Goal: Information Seeking & Learning: Learn about a topic

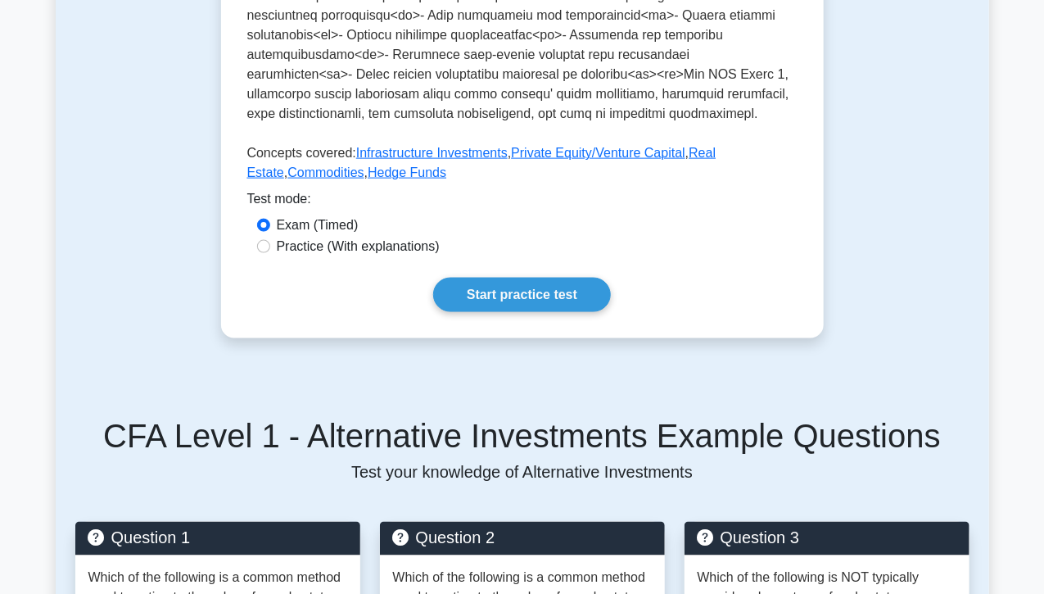
scroll to position [798, 0]
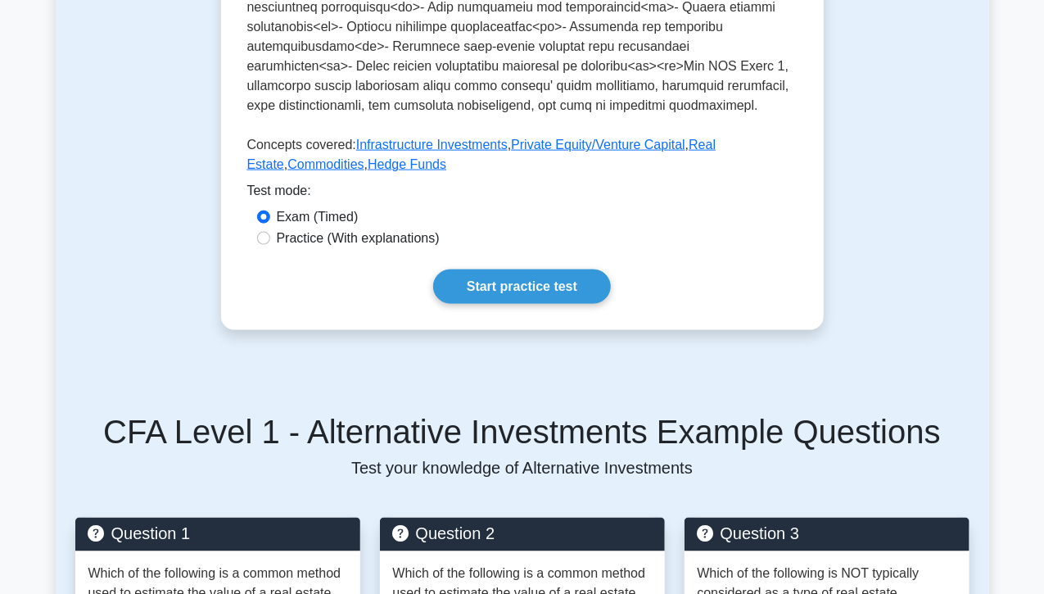
click at [300, 228] on label "Practice (With explanations)" at bounding box center [358, 238] width 163 height 20
click at [270, 232] on input "Practice (With explanations)" at bounding box center [263, 238] width 13 height 13
radio input "true"
click at [306, 207] on label "Exam (Timed)" at bounding box center [318, 217] width 82 height 20
click at [270, 210] on input "Exam (Timed)" at bounding box center [263, 216] width 13 height 13
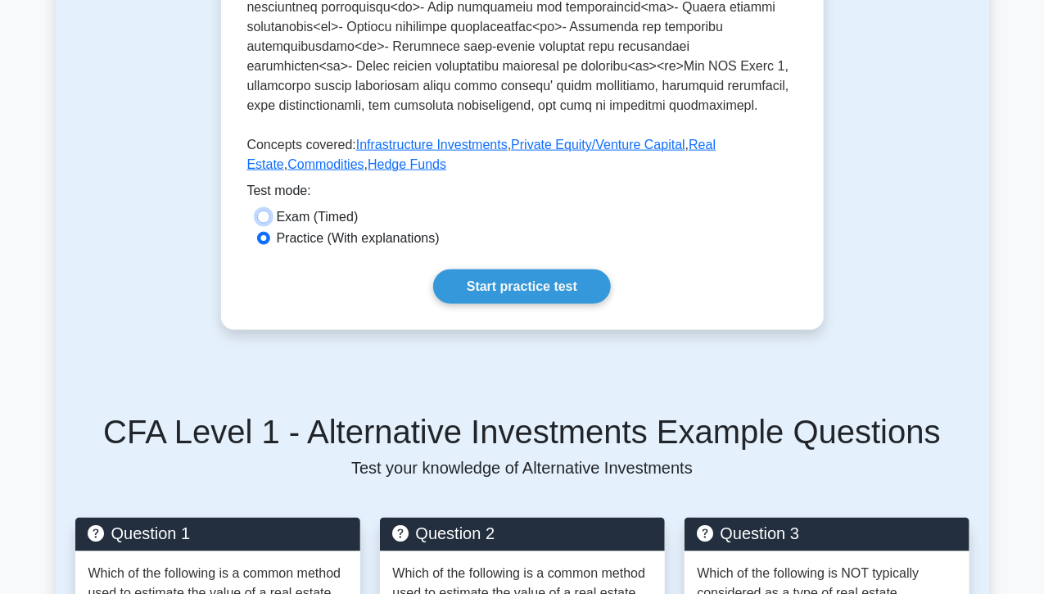
radio input "true"
click at [319, 228] on label "Practice (With explanations)" at bounding box center [358, 238] width 163 height 20
click at [270, 232] on input "Practice (With explanations)" at bounding box center [263, 238] width 13 height 13
radio input "true"
click at [345, 228] on label "Practice (With explanations)" at bounding box center [358, 238] width 163 height 20
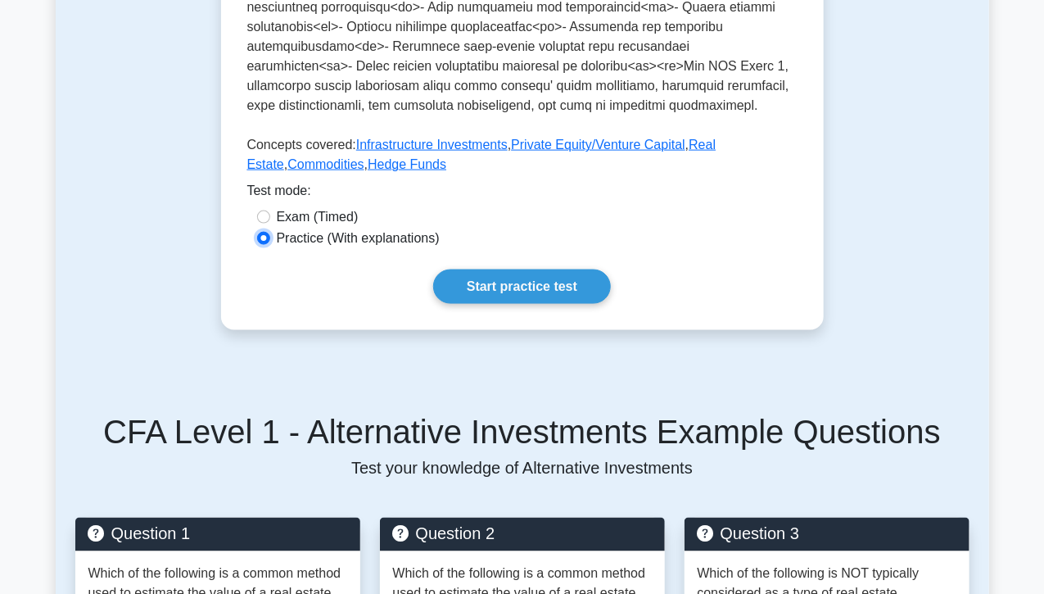
click at [270, 232] on input "Practice (With explanations)" at bounding box center [263, 238] width 13 height 13
click at [477, 273] on link "Start practice test" at bounding box center [522, 286] width 178 height 34
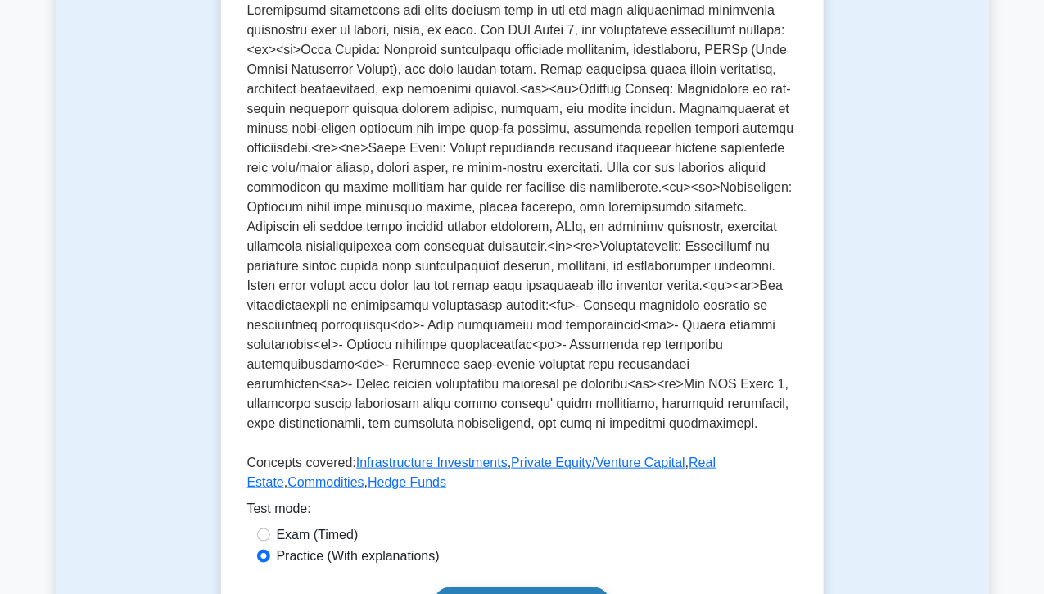
scroll to position [427, 0]
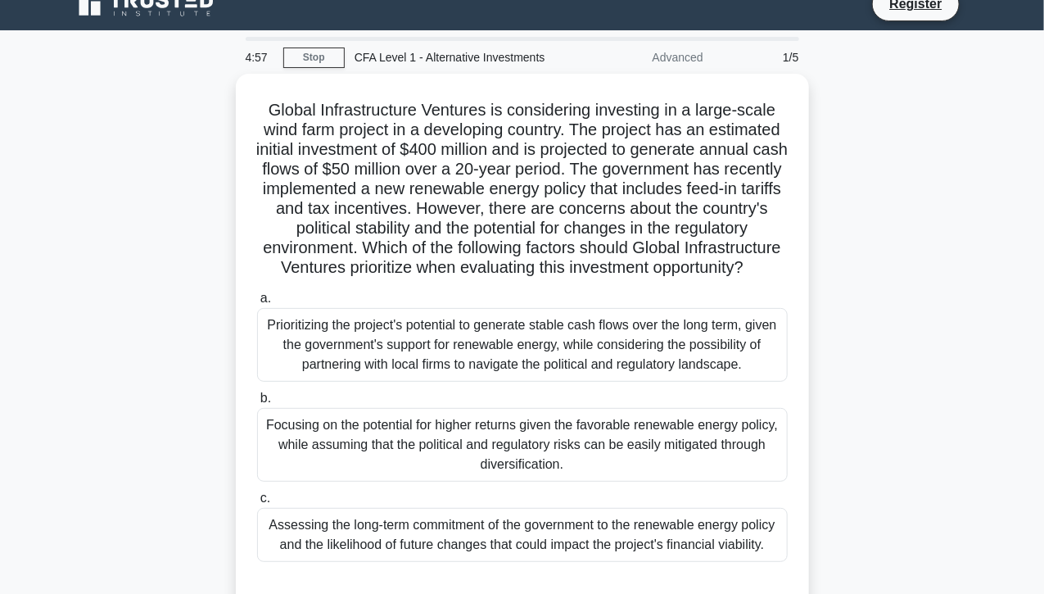
scroll to position [7, 0]
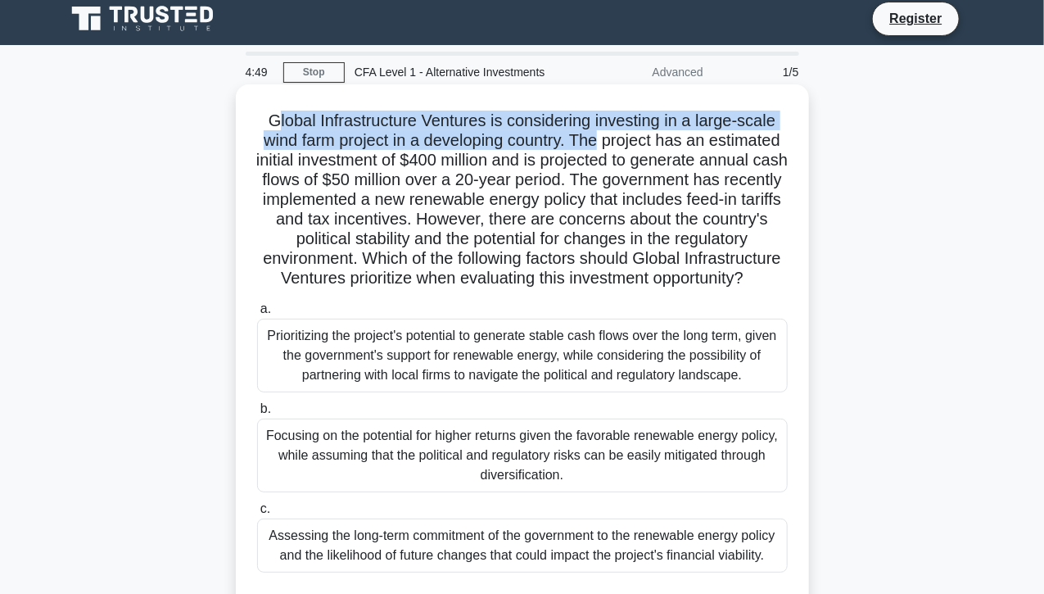
drag, startPoint x: 274, startPoint y: 122, endPoint x: 637, endPoint y: 142, distance: 364.1
click at [637, 142] on h5 "Global Infrastructure Ventures is considering investing in a large-scale wind f…" at bounding box center [522, 200] width 534 height 179
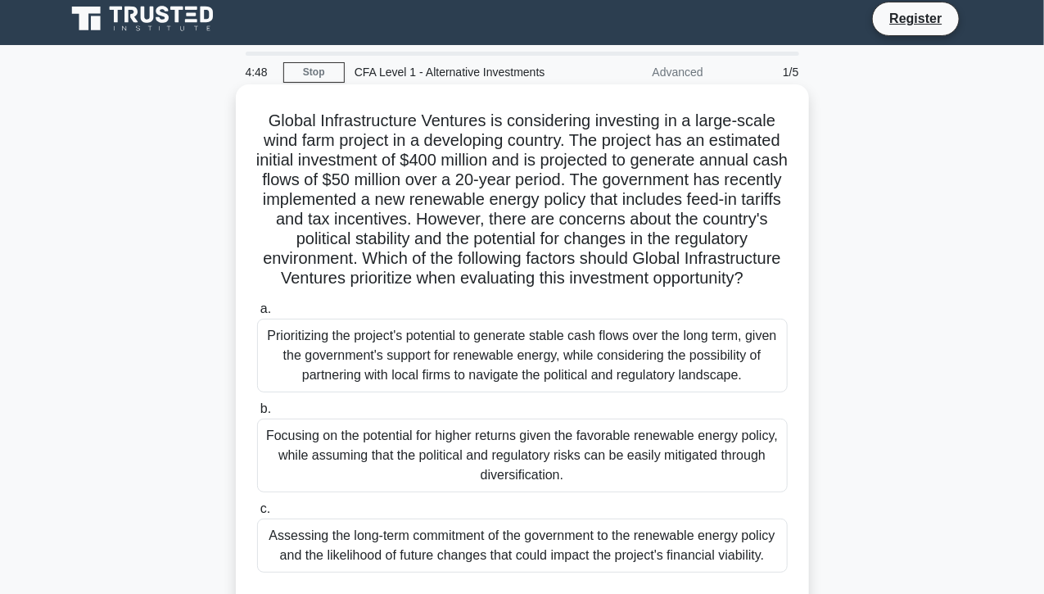
click at [637, 142] on h5 "Global Infrastructure Ventures is considering investing in a large-scale wind f…" at bounding box center [522, 200] width 534 height 179
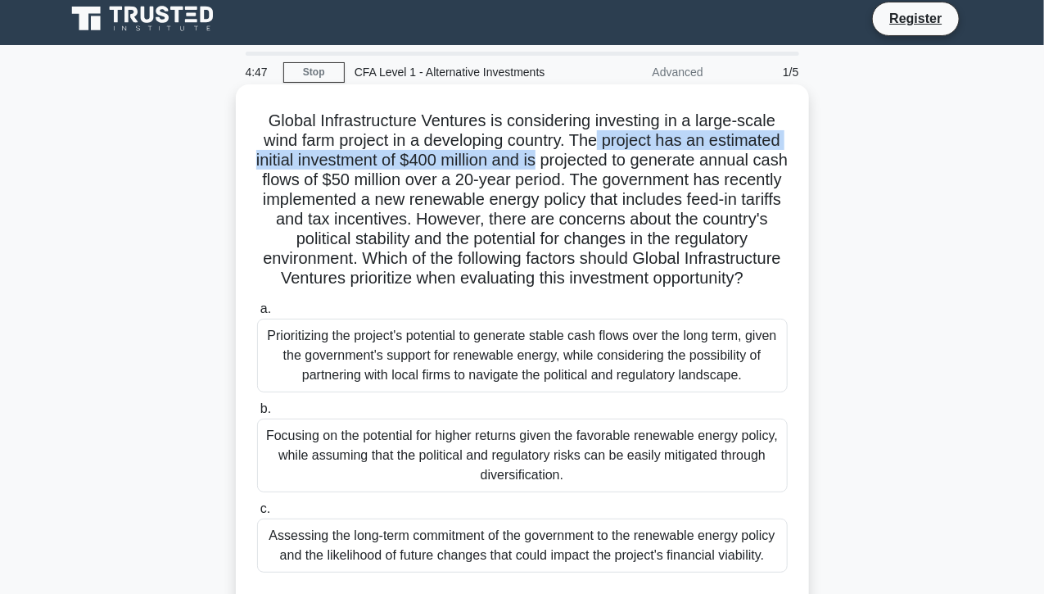
drag, startPoint x: 637, startPoint y: 142, endPoint x: 652, endPoint y: 162, distance: 25.2
click at [652, 162] on h5 "Global Infrastructure Ventures is considering investing in a large-scale wind f…" at bounding box center [522, 200] width 534 height 179
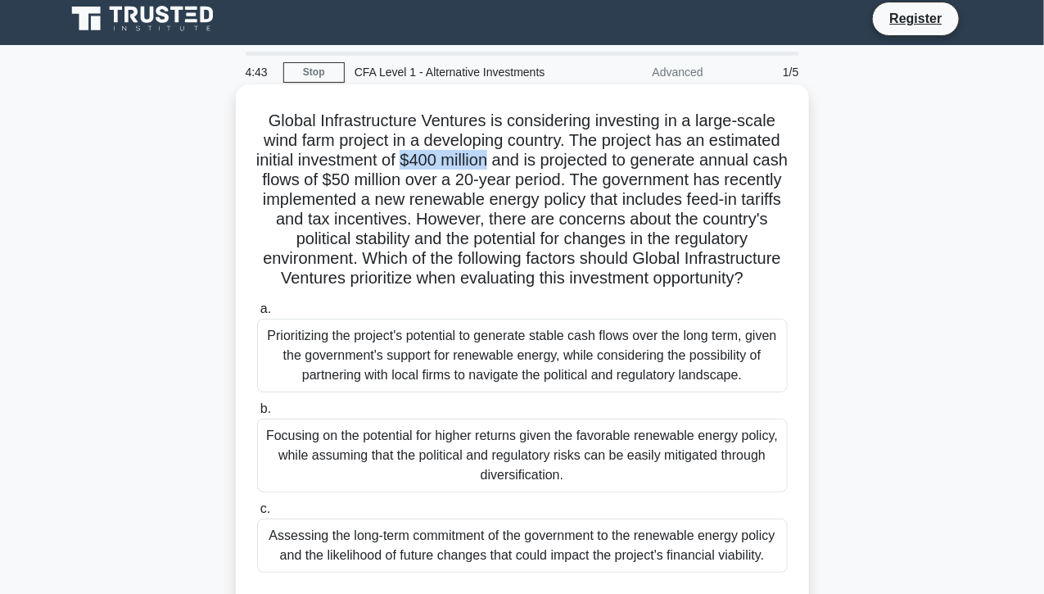
drag, startPoint x: 522, startPoint y: 158, endPoint x: 609, endPoint y: 164, distance: 87.0
click at [609, 164] on h5 "Global Infrastructure Ventures is considering investing in a large-scale wind f…" at bounding box center [522, 200] width 534 height 179
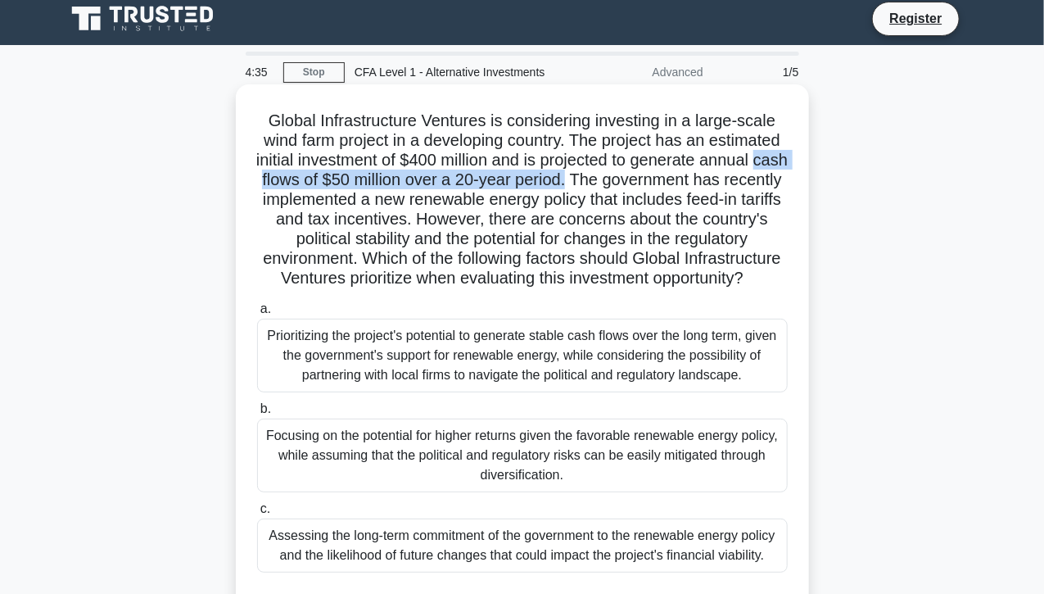
drag, startPoint x: 391, startPoint y: 179, endPoint x: 743, endPoint y: 178, distance: 351.3
click at [743, 178] on h5 "Global Infrastructure Ventures is considering investing in a large-scale wind f…" at bounding box center [522, 200] width 534 height 179
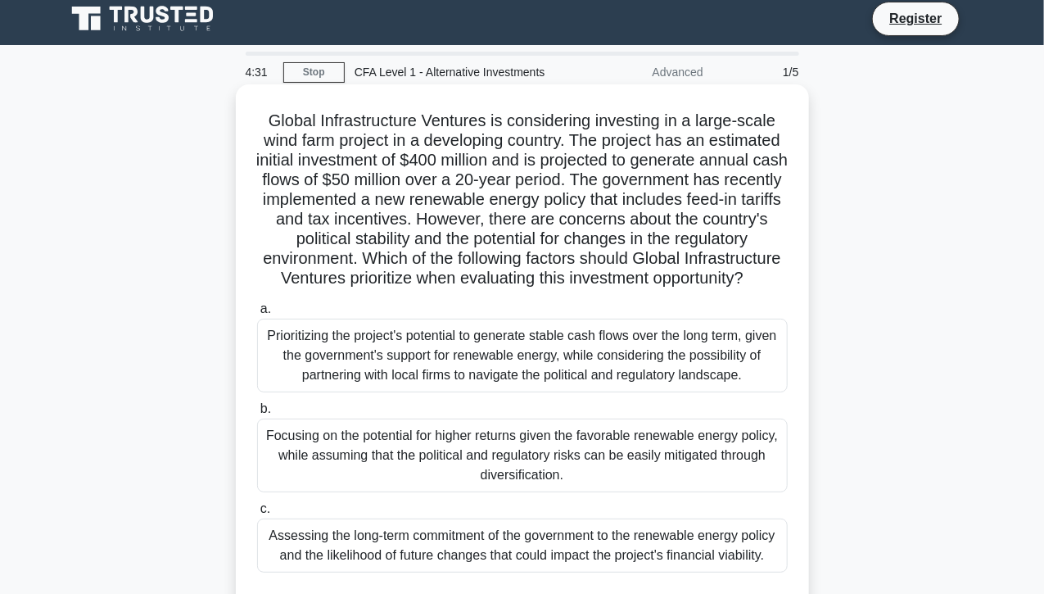
drag, startPoint x: 743, startPoint y: 178, endPoint x: 762, endPoint y: 301, distance: 124.4
click at [762, 289] on h5 "Global Infrastructure Ventures is considering investing in a large-scale wind f…" at bounding box center [522, 200] width 534 height 179
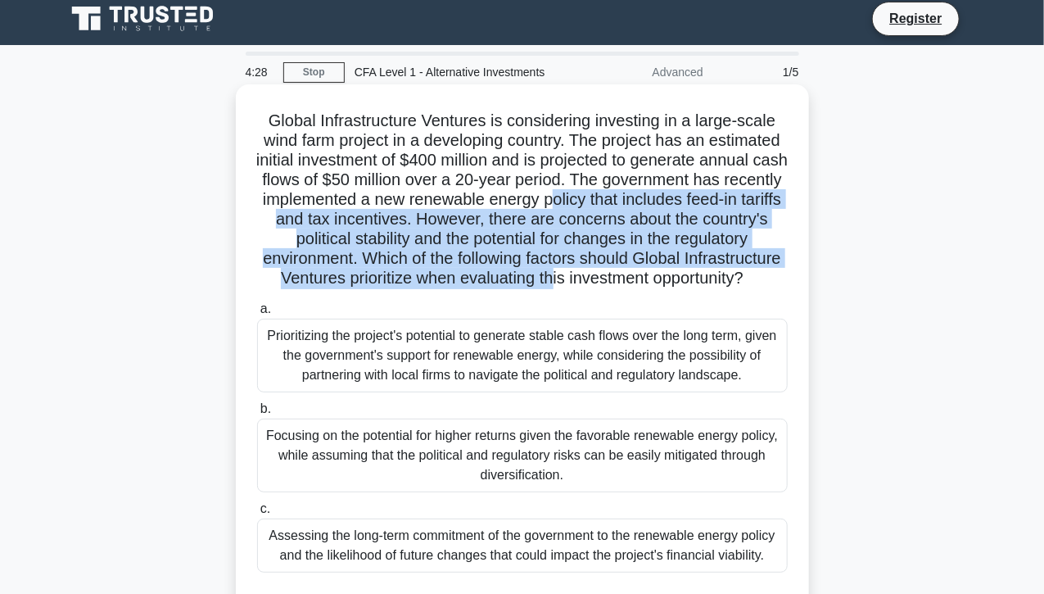
drag, startPoint x: 750, startPoint y: 207, endPoint x: 762, endPoint y: 278, distance: 71.4
click at [762, 278] on h5 "Global Infrastructure Ventures is considering investing in a large-scale wind f…" at bounding box center [522, 200] width 534 height 179
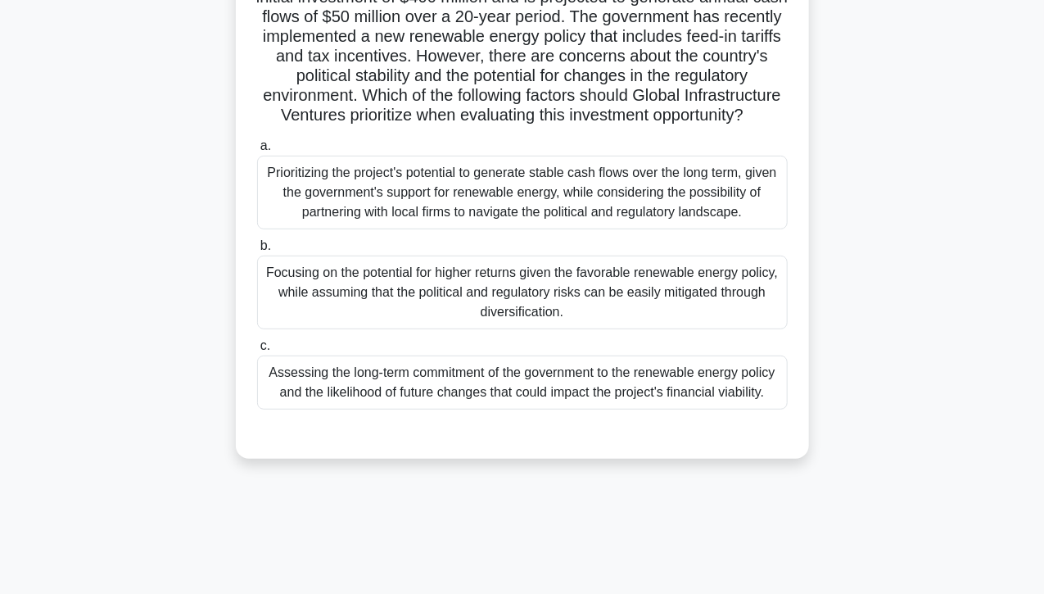
scroll to position [171, 0]
click at [707, 224] on div "Prioritizing the project's potential to generate stable cash flows over the lon…" at bounding box center [522, 192] width 531 height 74
click at [257, 151] on input "a. Prioritizing the project's potential to generate stable cash flows over the …" at bounding box center [257, 145] width 0 height 11
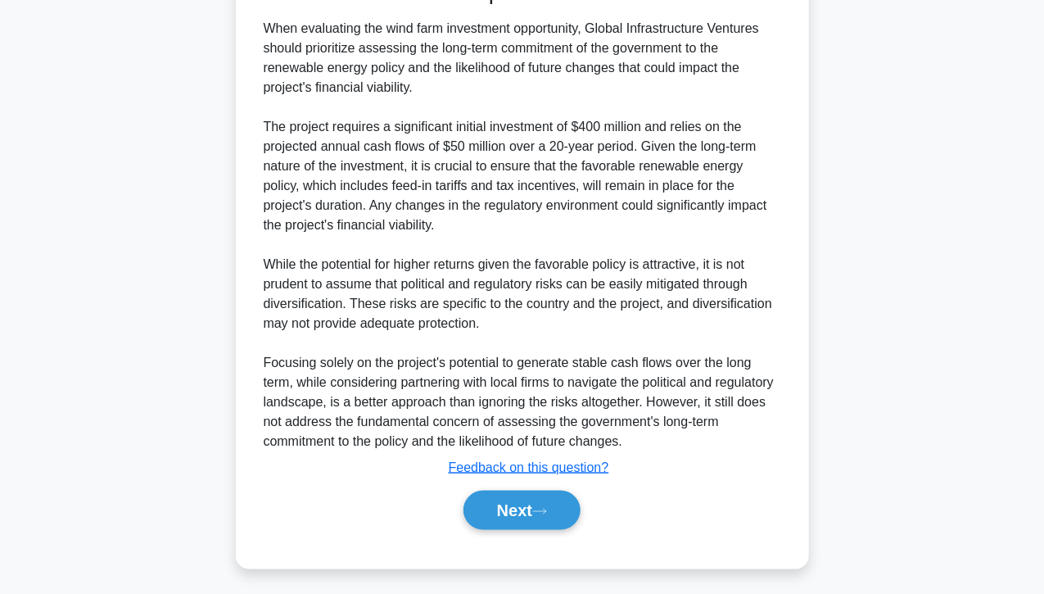
scroll to position [689, 0]
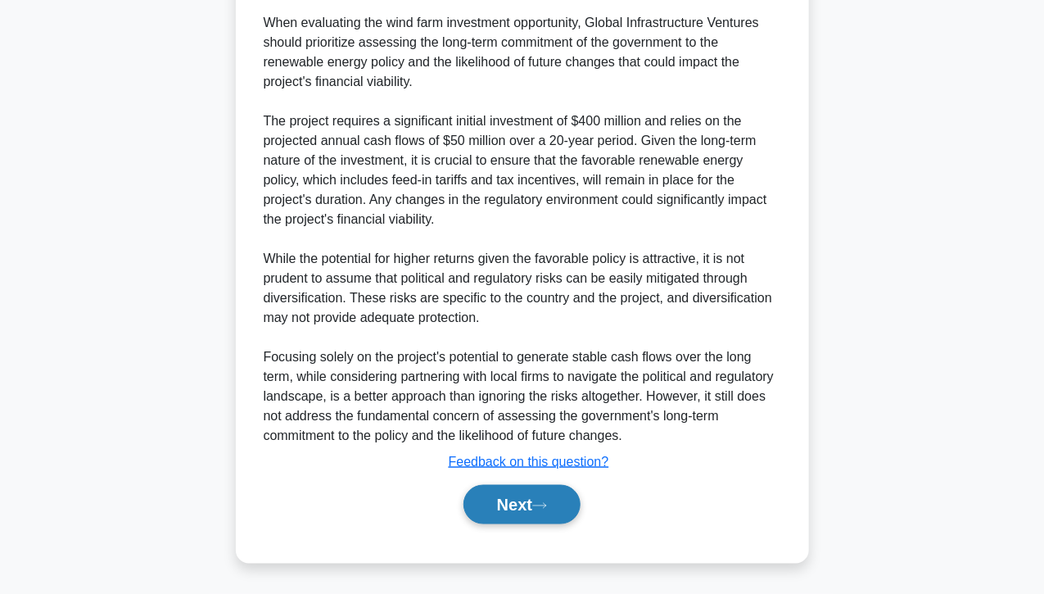
click at [531, 513] on button "Next" at bounding box center [521, 504] width 117 height 39
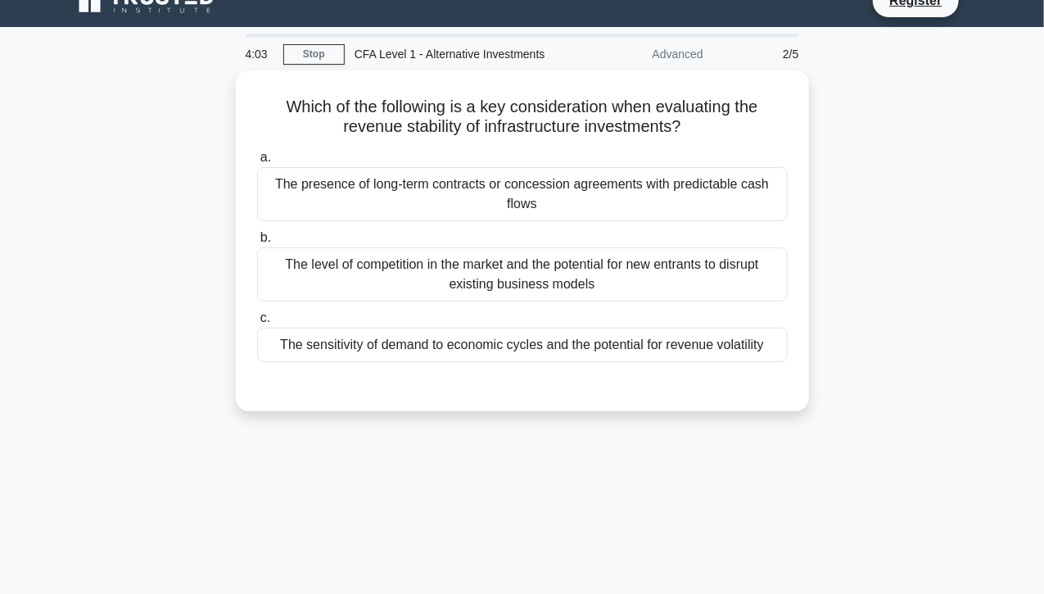
scroll to position [0, 0]
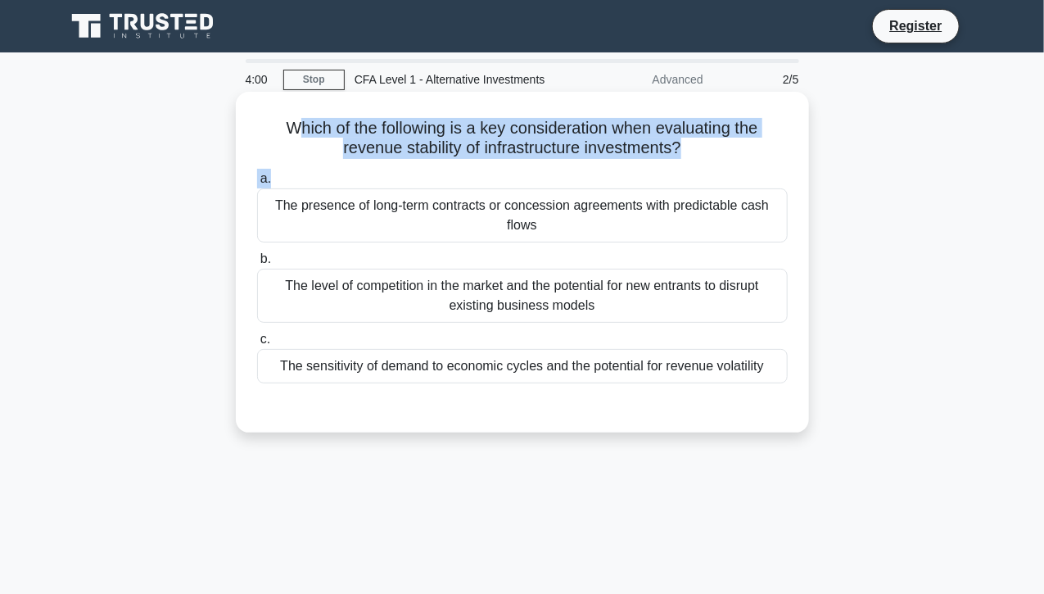
drag, startPoint x: 286, startPoint y: 138, endPoint x: 478, endPoint y: 179, distance: 196.7
click at [478, 179] on div "Which of the following is a key consideration when evaluating the revenue stabi…" at bounding box center [522, 262] width 560 height 328
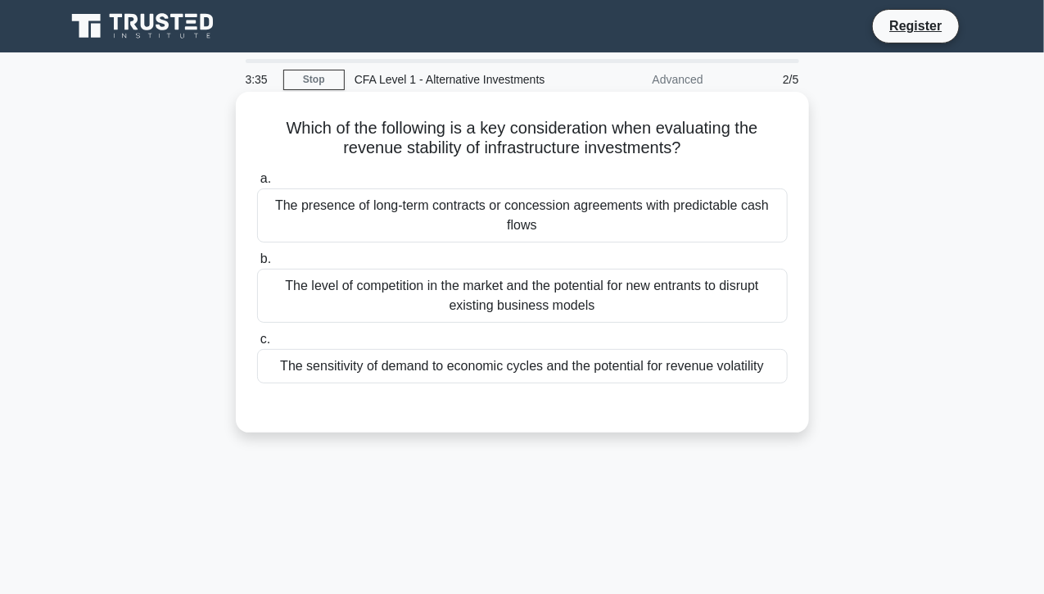
click at [496, 219] on div "The presence of long-term contracts or concession agreements with predictable c…" at bounding box center [522, 215] width 531 height 54
click at [257, 184] on input "a. The presence of long-term contracts or concession agreements with predictabl…" at bounding box center [257, 179] width 0 height 11
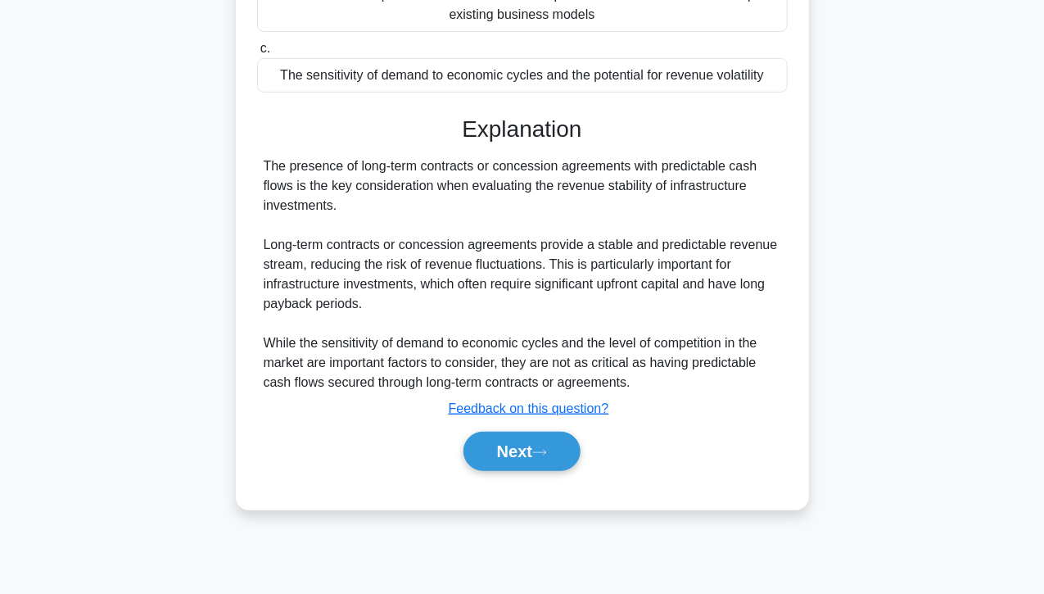
scroll to position [279, 0]
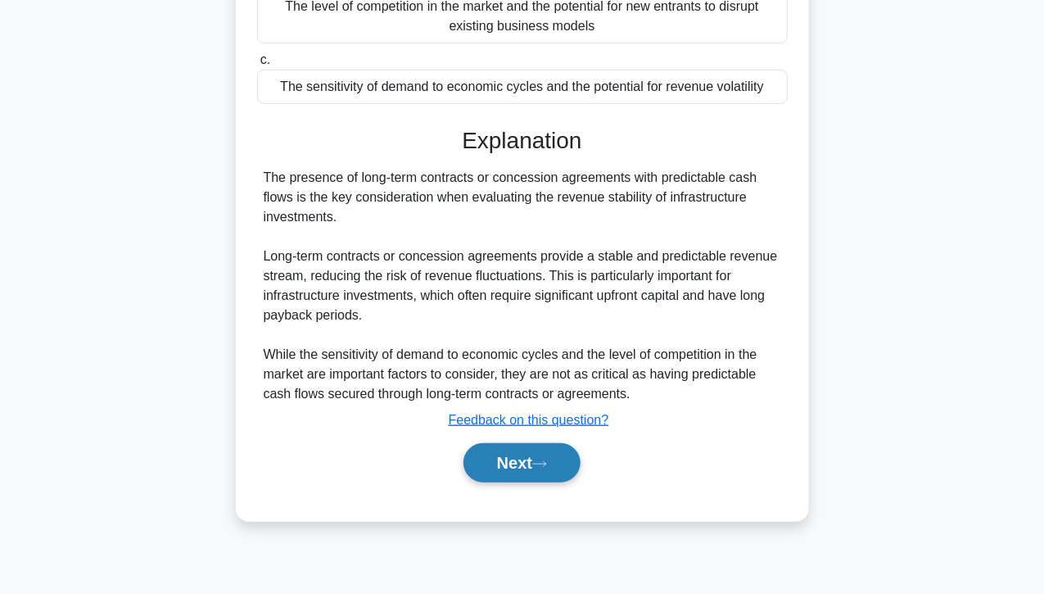
click at [517, 454] on button "Next" at bounding box center [521, 462] width 117 height 39
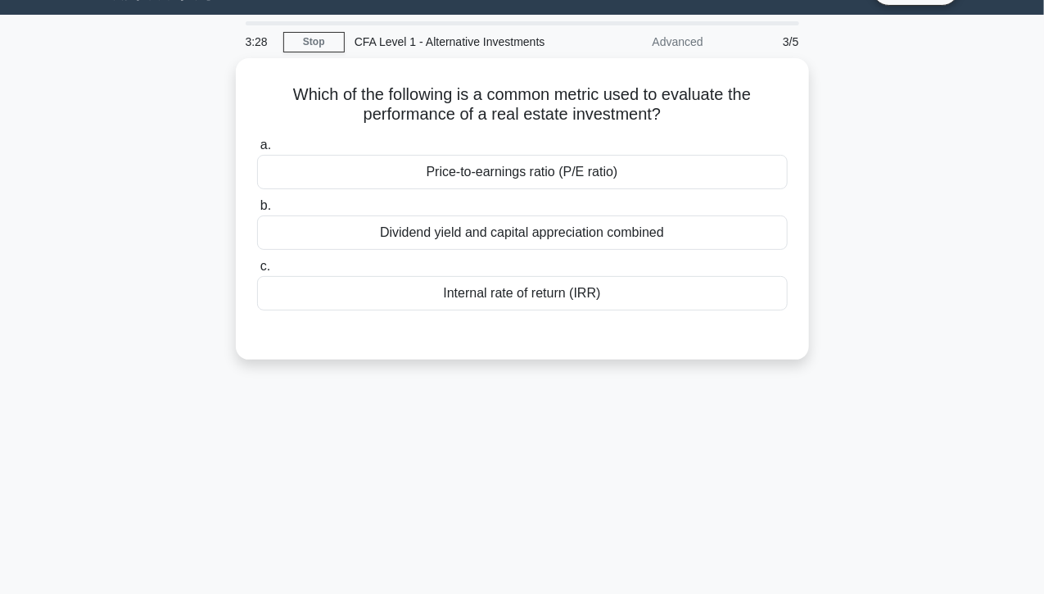
scroll to position [35, 0]
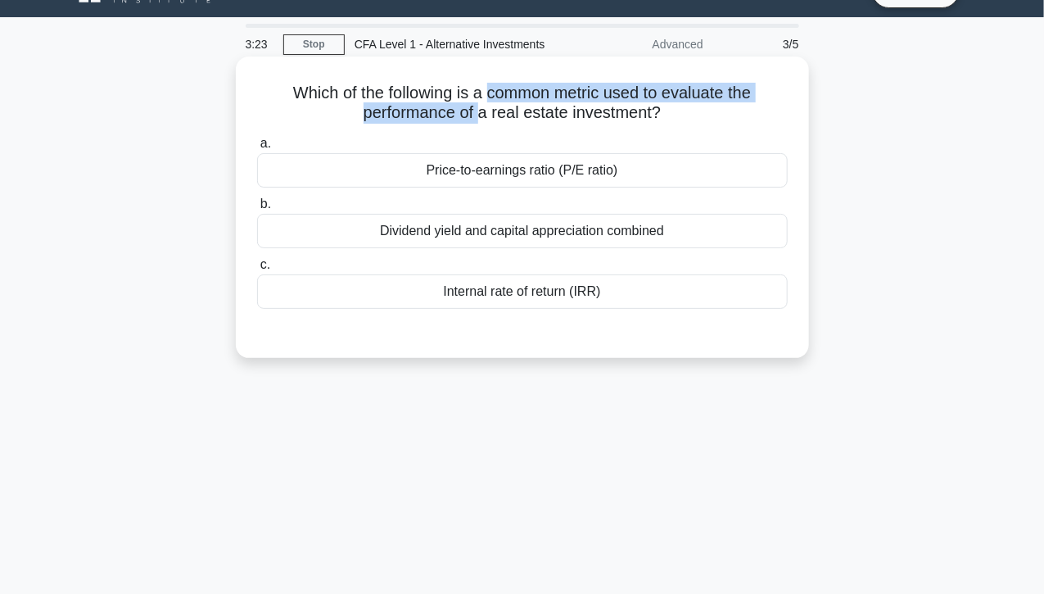
drag, startPoint x: 479, startPoint y: 106, endPoint x: 486, endPoint y: 83, distance: 24.1
click at [486, 83] on h5 "Which of the following is a common metric used to evaluate the performance of a…" at bounding box center [522, 103] width 534 height 41
drag, startPoint x: 486, startPoint y: 83, endPoint x: 521, endPoint y: 134, distance: 62.0
click at [521, 134] on div "Which of the following is a common metric used to evaluate the performance of a…" at bounding box center [522, 207] width 560 height 288
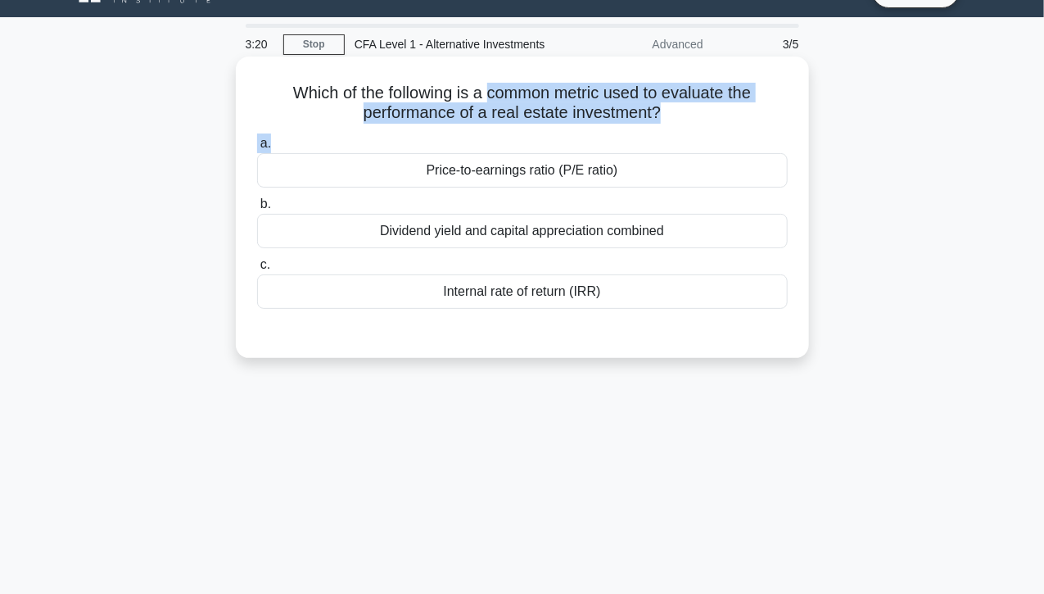
click at [521, 134] on label "a. Price-to-earnings ratio (P/E ratio)" at bounding box center [522, 160] width 531 height 54
click at [257, 138] on input "a. Price-to-earnings ratio (P/E ratio)" at bounding box center [257, 143] width 0 height 11
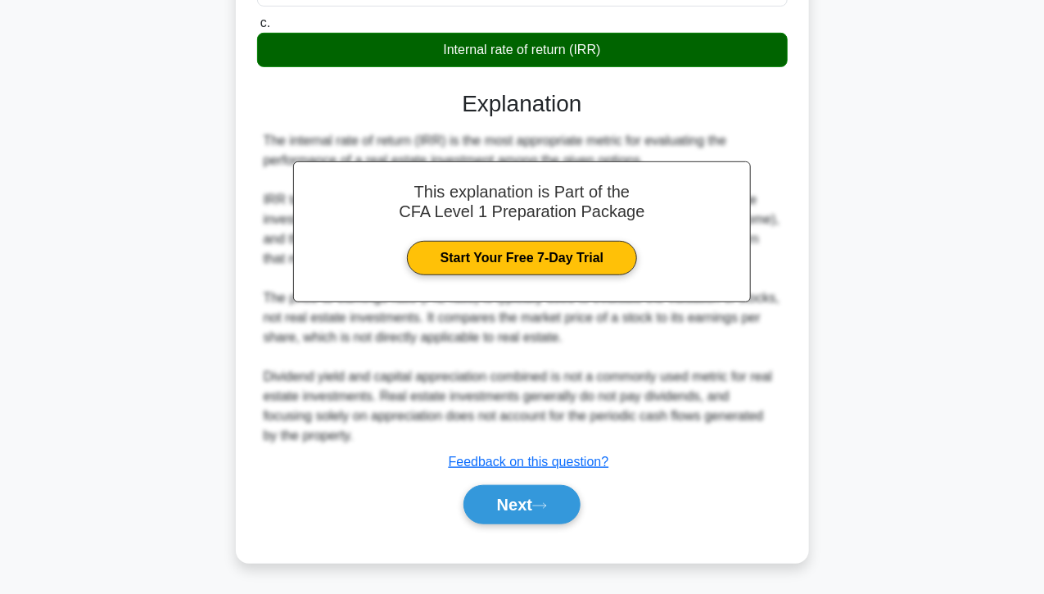
scroll to position [291, 0]
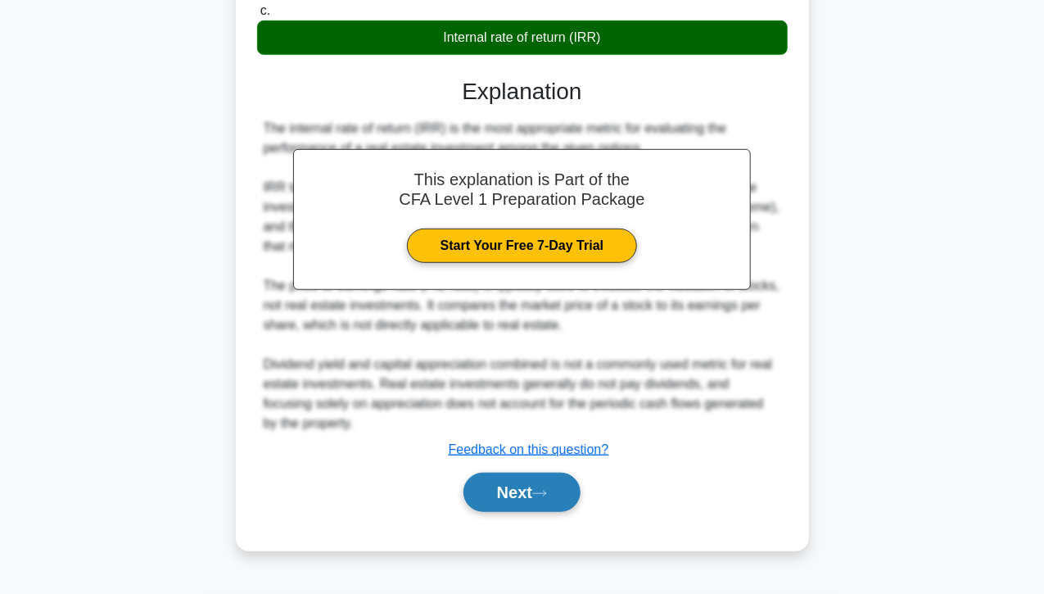
click at [531, 486] on button "Next" at bounding box center [521, 491] width 117 height 39
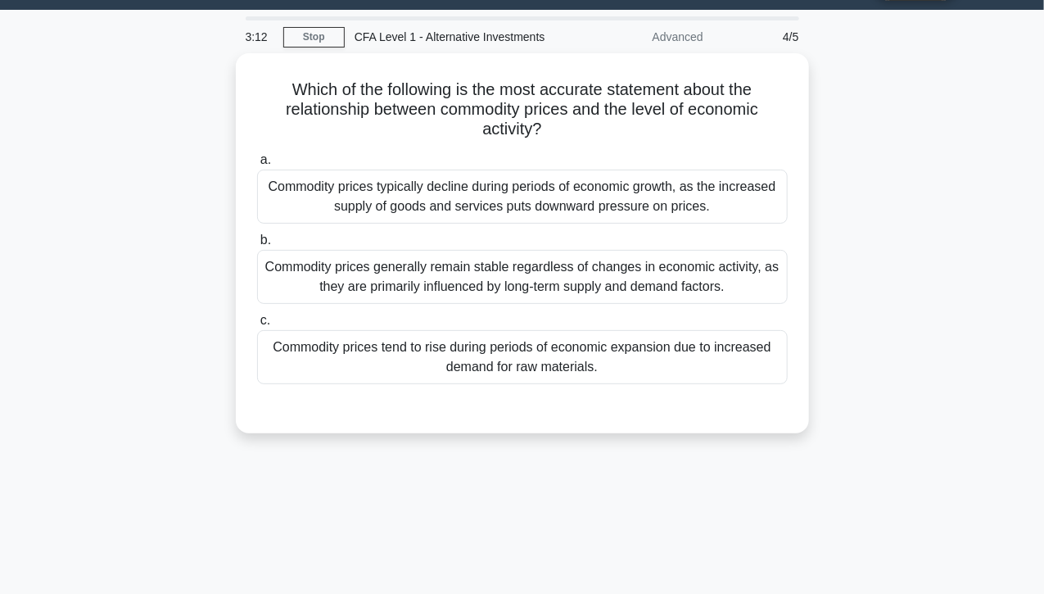
scroll to position [36, 0]
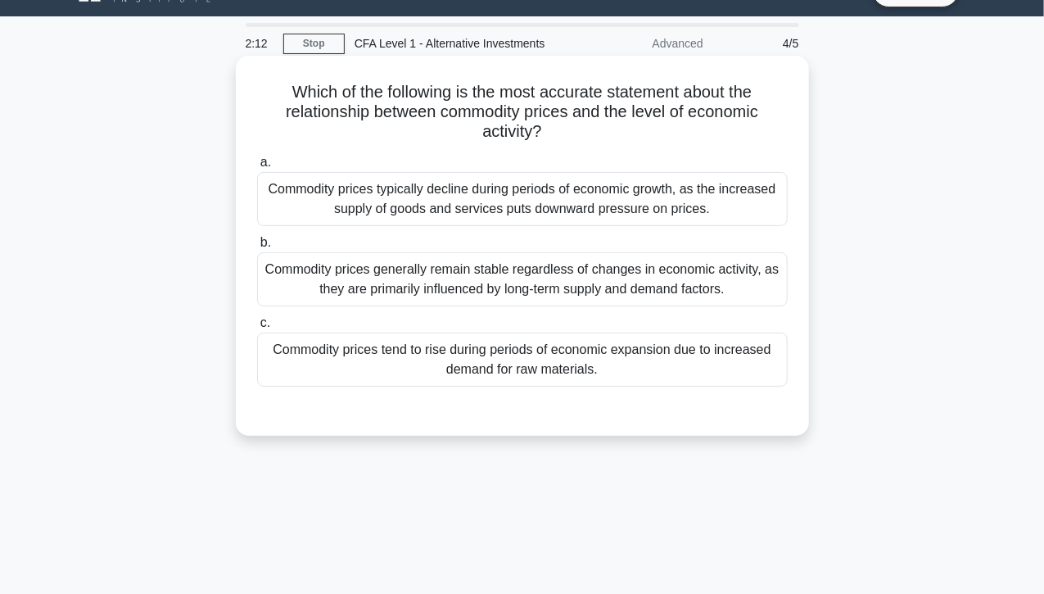
click at [630, 369] on div "Commodity prices tend to rise during periods of economic expansion due to incre…" at bounding box center [522, 359] width 531 height 54
click at [257, 328] on input "c. Commodity prices tend to rise during periods of economic expansion due to in…" at bounding box center [257, 323] width 0 height 11
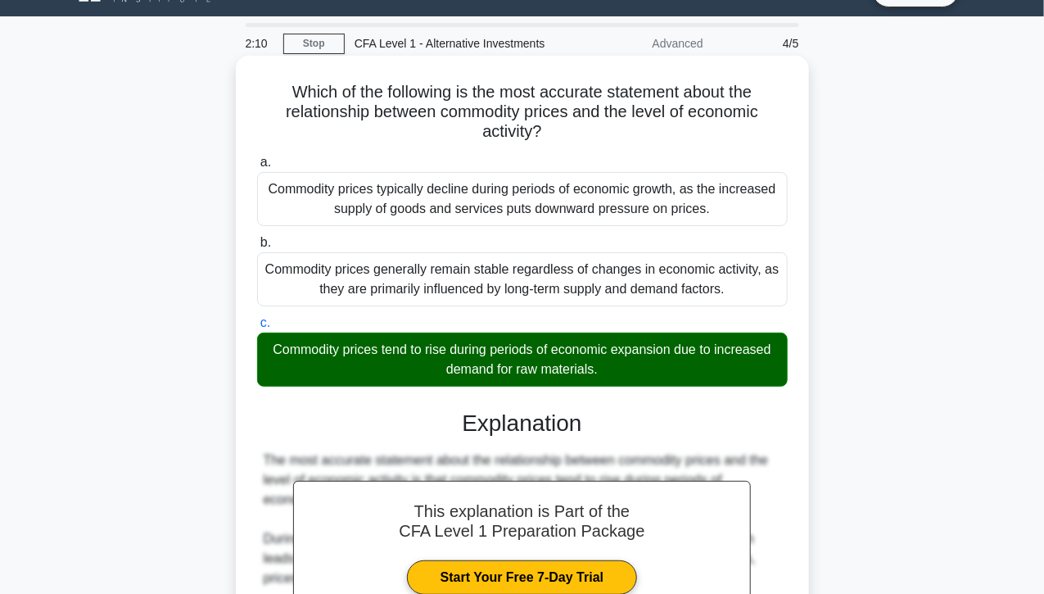
click at [257, 157] on input "a. Commodity prices typically decline during periods of economic growth, as the…" at bounding box center [257, 162] width 0 height 11
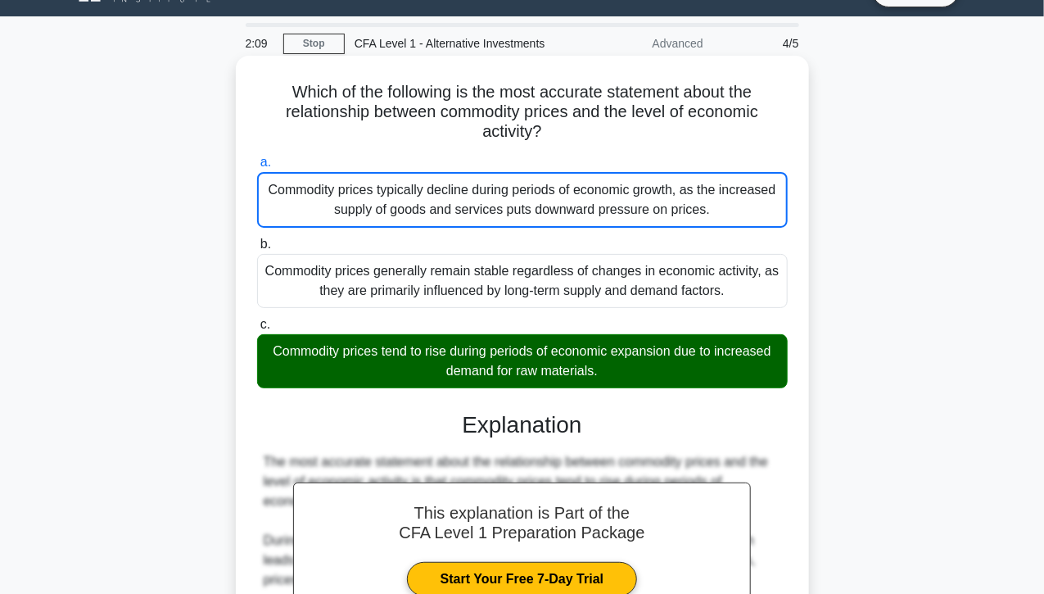
click at [257, 239] on input "b. Commodity prices generally remain stable regardless of changes in economic a…" at bounding box center [257, 244] width 0 height 11
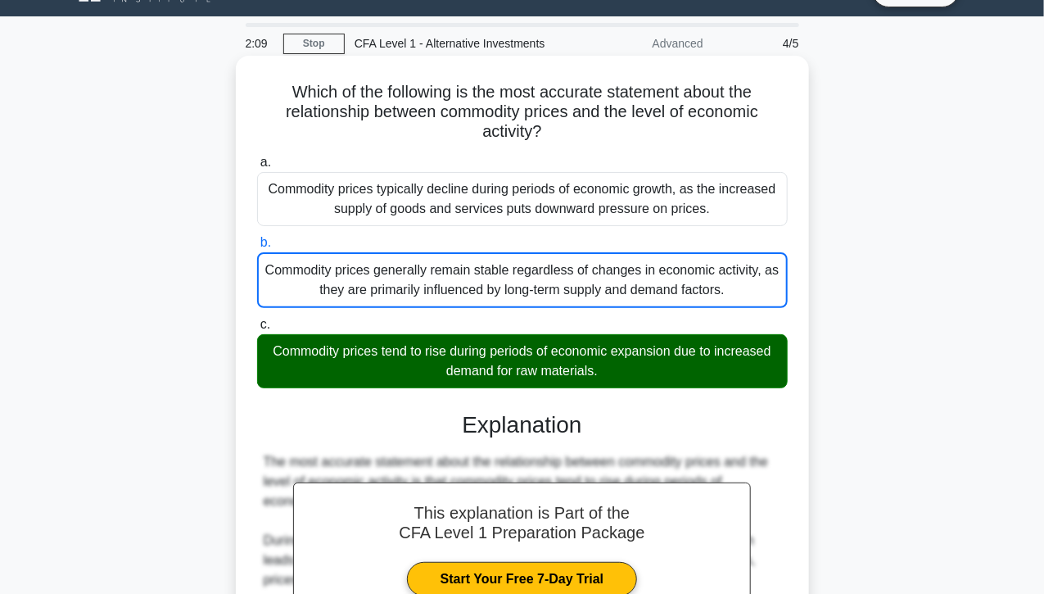
click at [257, 319] on input "c. Commodity prices tend to rise during periods of economic expansion due to in…" at bounding box center [257, 324] width 0 height 11
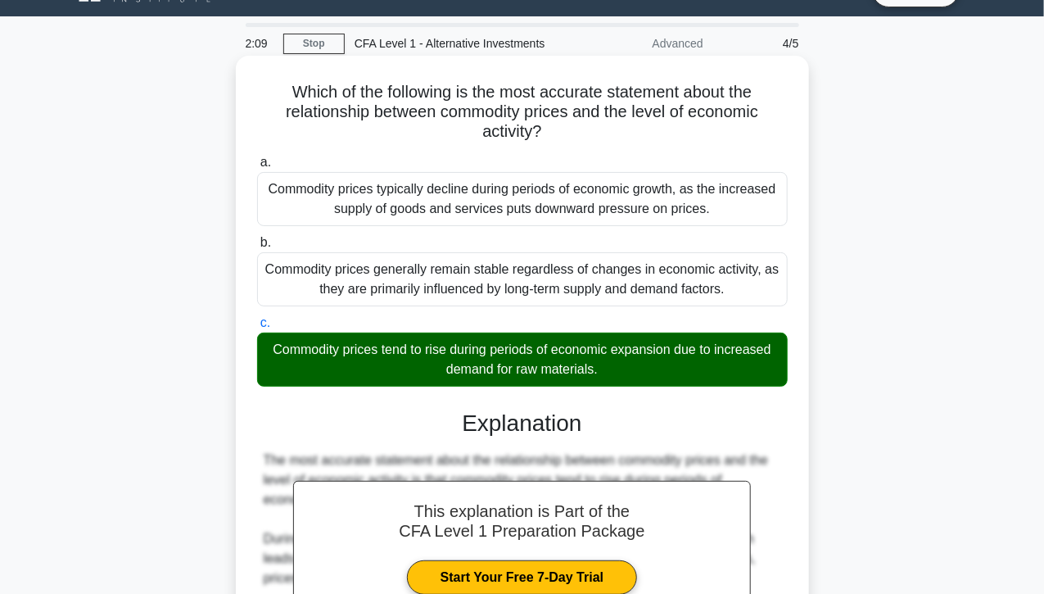
click at [257, 157] on input "a. Commodity prices typically decline during periods of economic growth, as the…" at bounding box center [257, 162] width 0 height 11
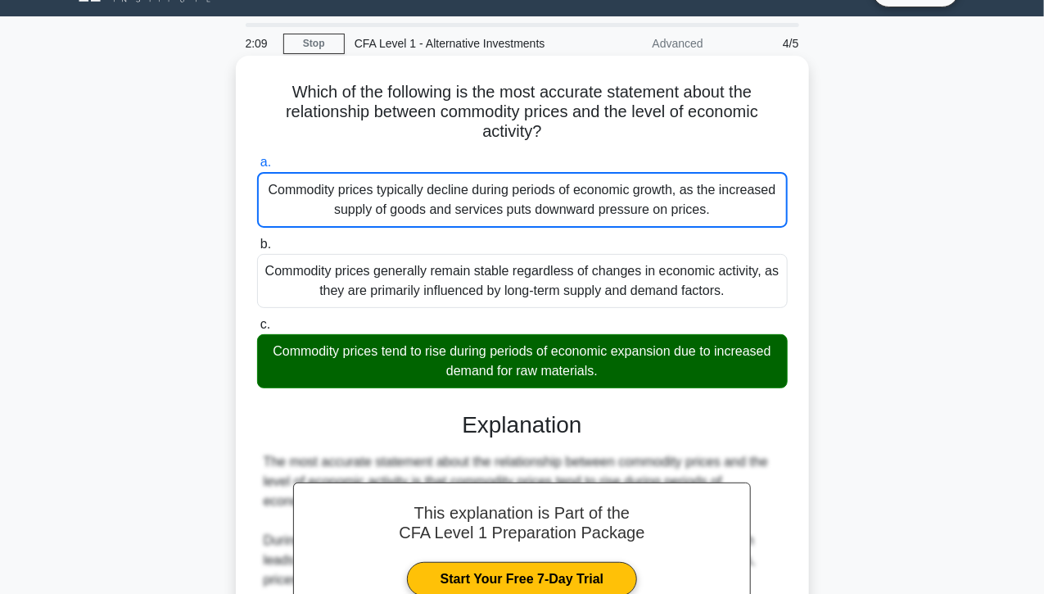
click at [257, 239] on input "b. Commodity prices generally remain stable regardless of changes in economic a…" at bounding box center [257, 244] width 0 height 11
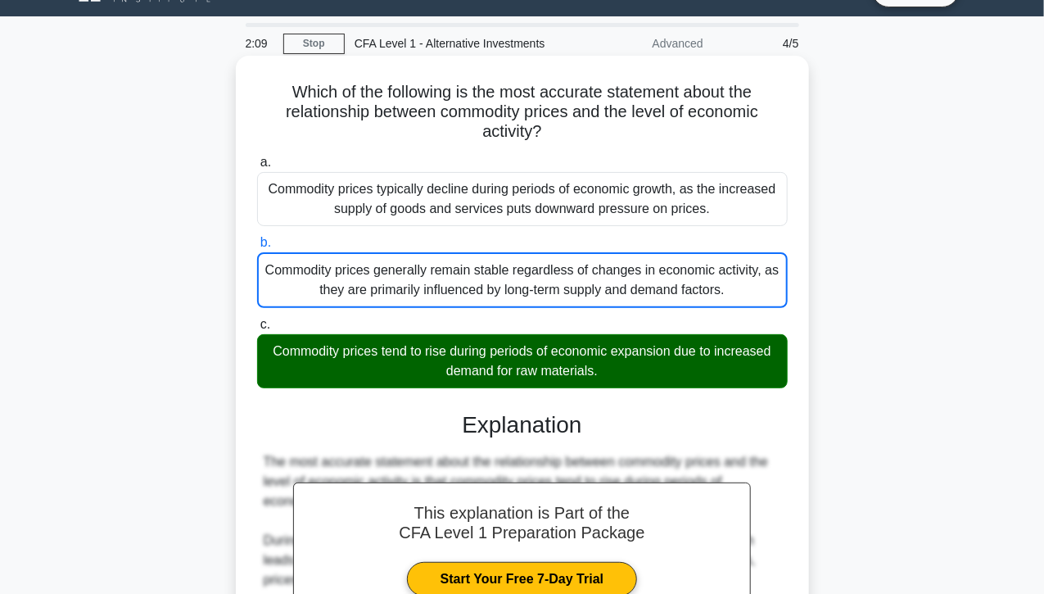
click at [257, 319] on input "c. Commodity prices tend to rise during periods of economic expansion due to in…" at bounding box center [257, 324] width 0 height 11
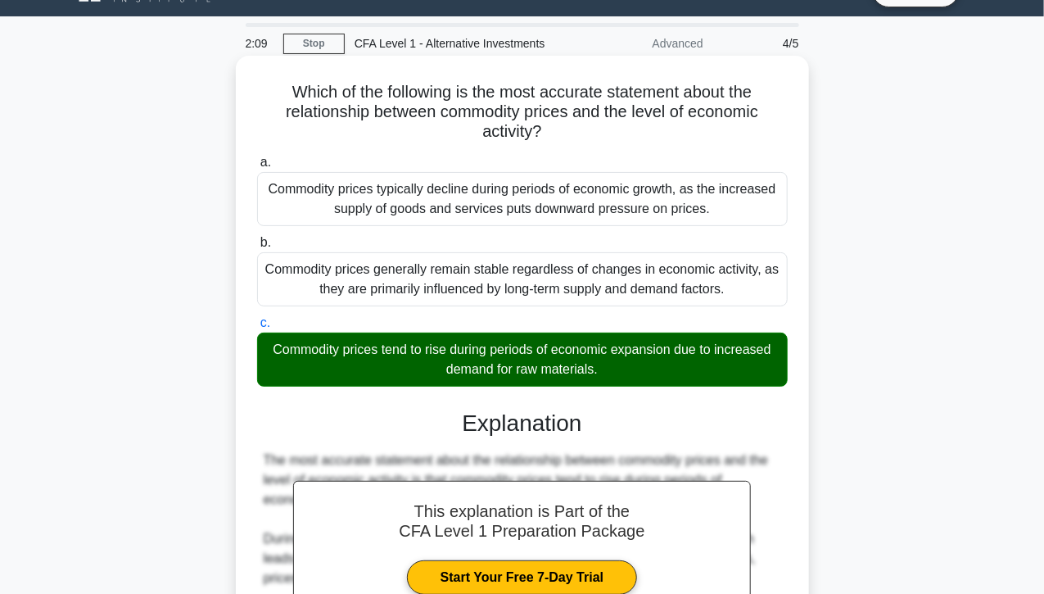
click at [257, 157] on input "a. Commodity prices typically decline during periods of economic growth, as the…" at bounding box center [257, 162] width 0 height 11
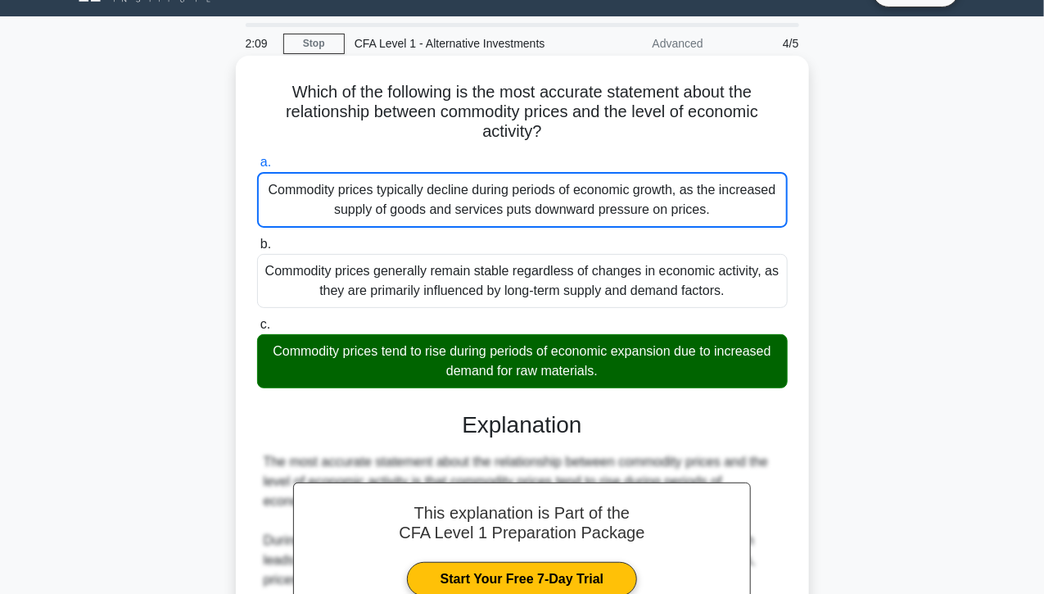
click at [257, 239] on input "b. Commodity prices generally remain stable regardless of changes in economic a…" at bounding box center [257, 244] width 0 height 11
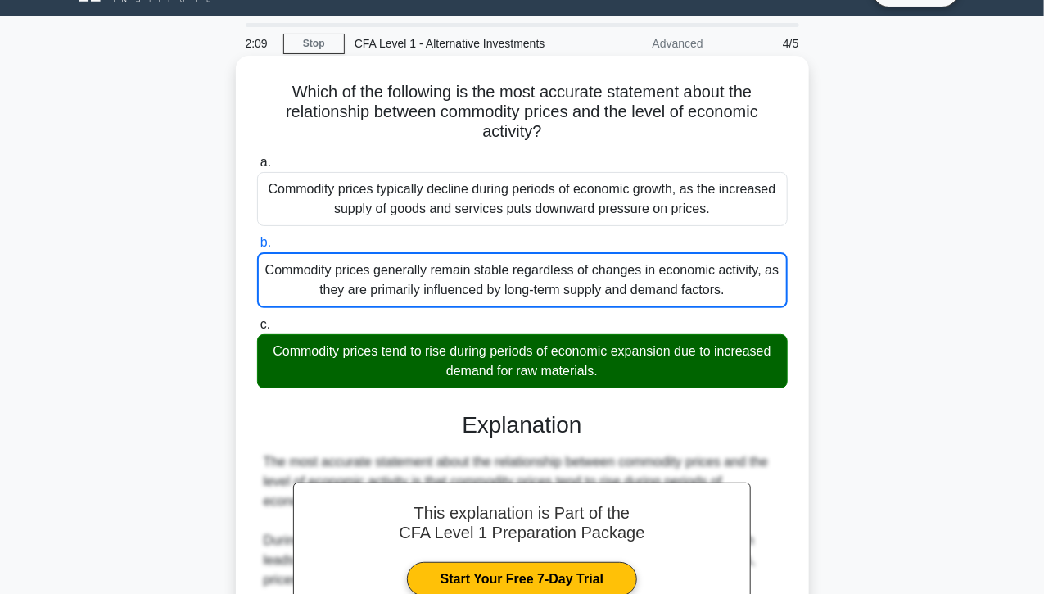
click at [257, 319] on input "c. Commodity prices tend to rise during periods of economic expansion due to in…" at bounding box center [257, 324] width 0 height 11
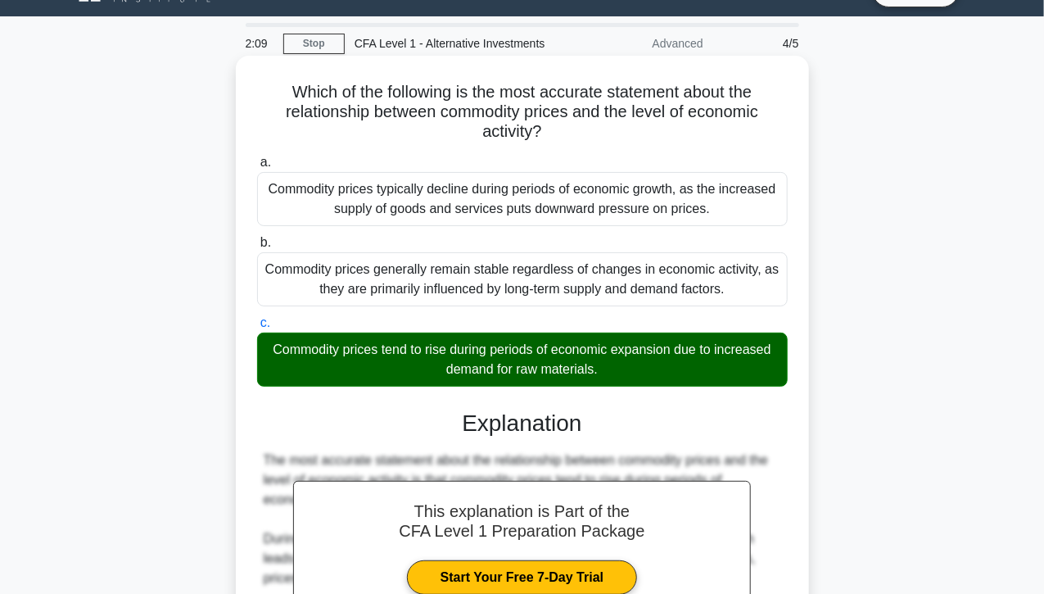
click at [257, 157] on input "a. Commodity prices typically decline during periods of economic growth, as the…" at bounding box center [257, 162] width 0 height 11
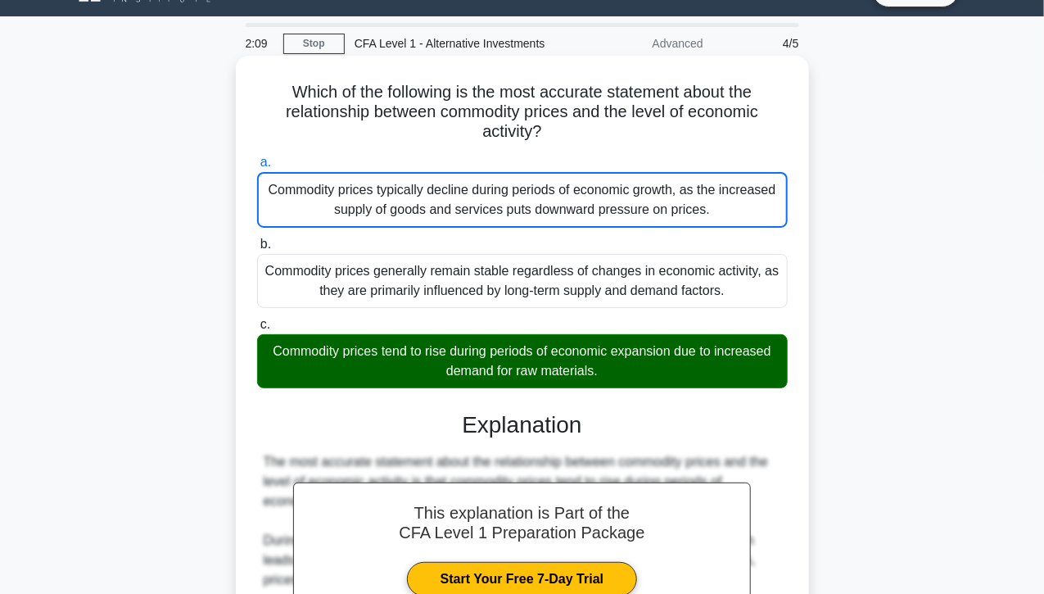
click at [257, 239] on input "b. Commodity prices generally remain stable regardless of changes in economic a…" at bounding box center [257, 244] width 0 height 11
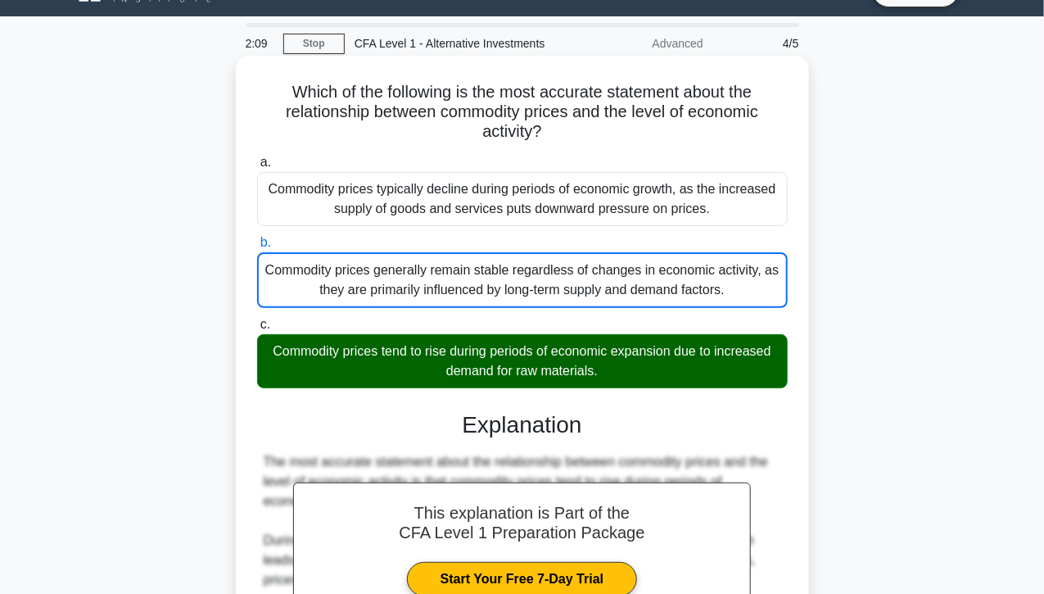
click at [257, 319] on input "c. Commodity prices tend to rise during periods of economic expansion due to in…" at bounding box center [257, 324] width 0 height 11
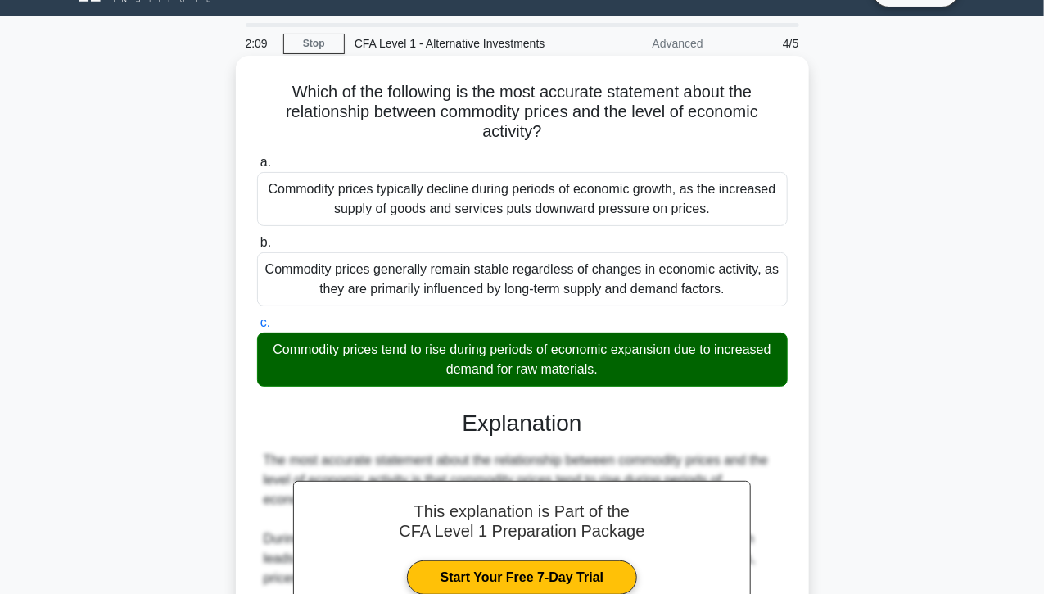
click at [257, 157] on input "a. Commodity prices typically decline during periods of economic growth, as the…" at bounding box center [257, 162] width 0 height 11
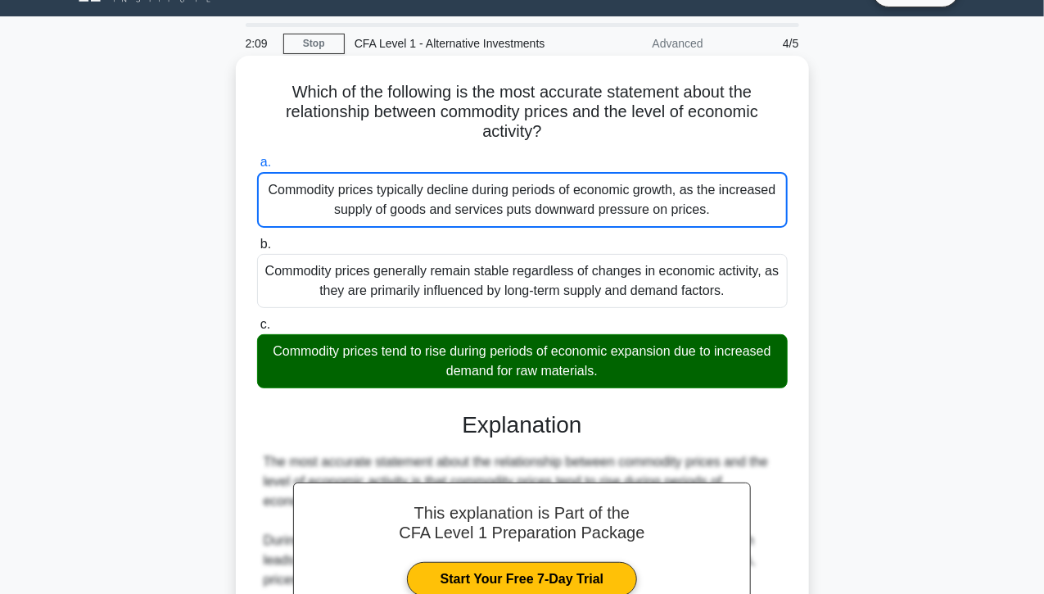
click at [257, 239] on input "b. Commodity prices generally remain stable regardless of changes in economic a…" at bounding box center [257, 244] width 0 height 11
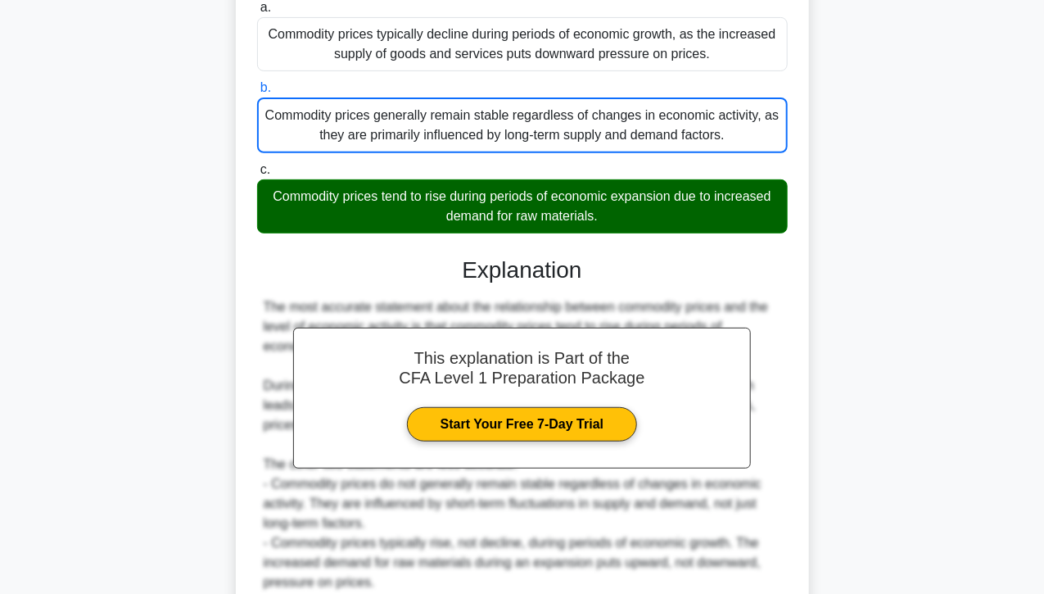
scroll to position [335, 0]
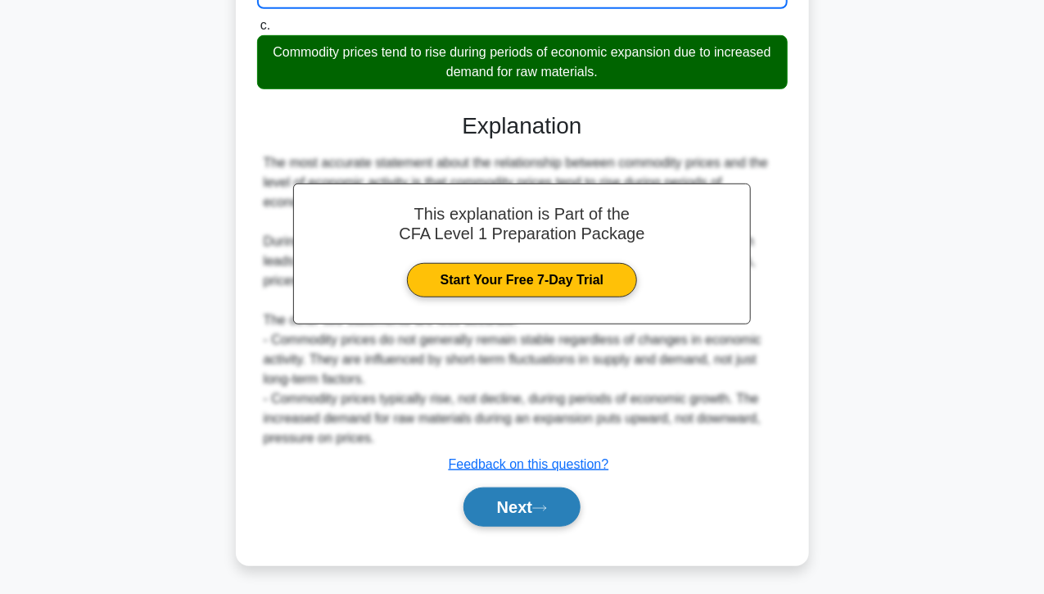
click at [527, 509] on button "Next" at bounding box center [521, 506] width 117 height 39
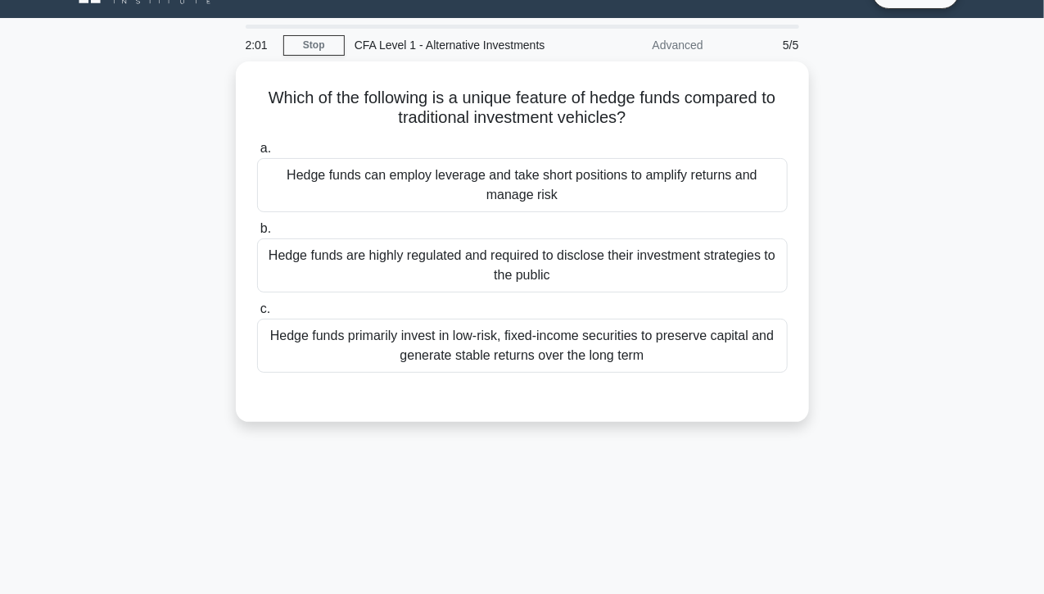
scroll to position [30, 0]
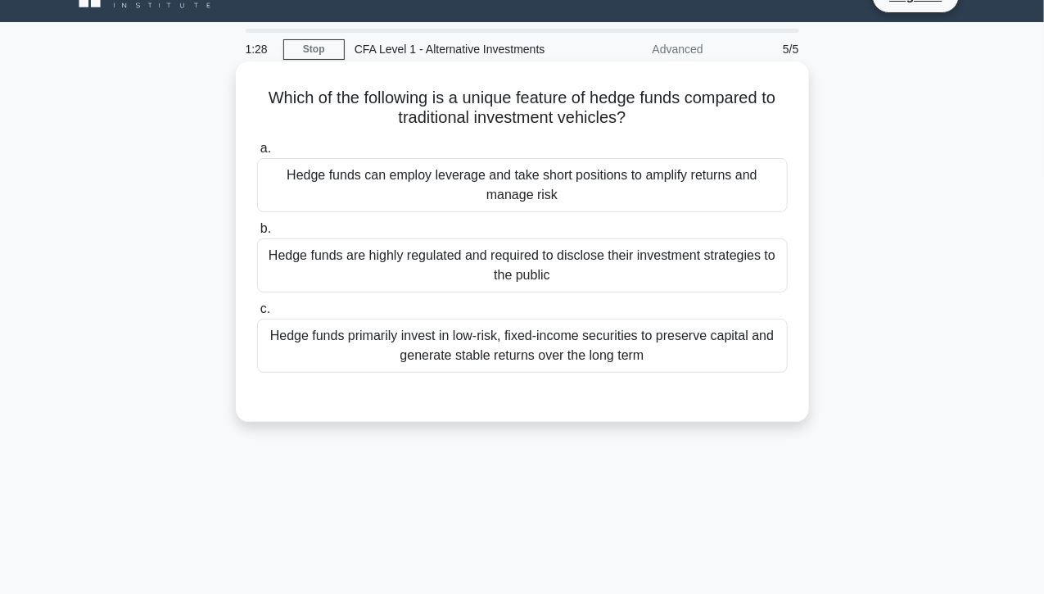
click at [268, 173] on div "Hedge funds can employ leverage and take short positions to amplify returns and…" at bounding box center [522, 185] width 531 height 54
click at [257, 154] on input "a. Hedge funds can employ leverage and take short positions to amplify returns …" at bounding box center [257, 148] width 0 height 11
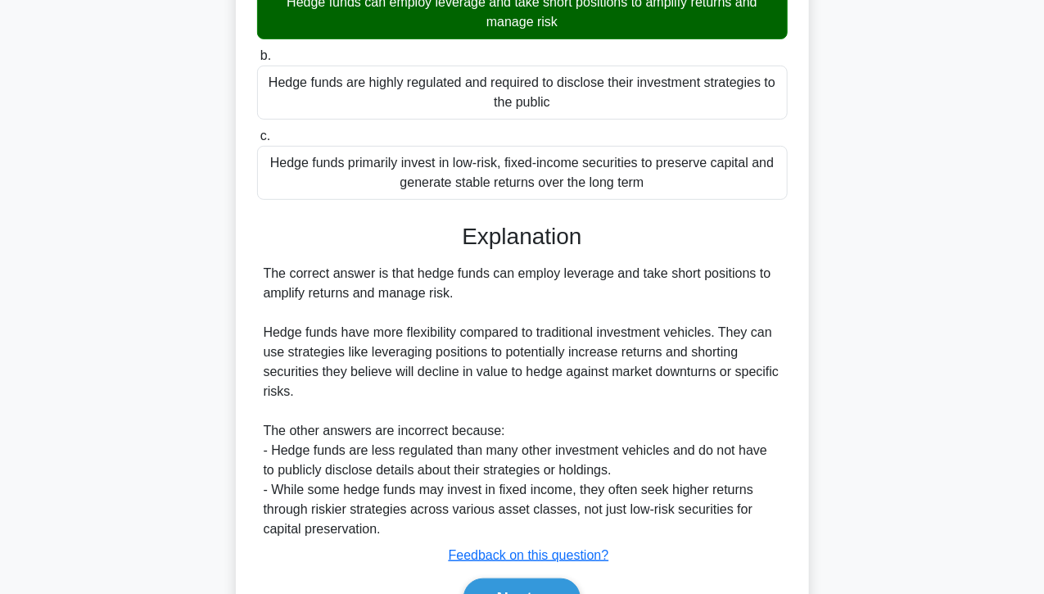
scroll to position [294, 0]
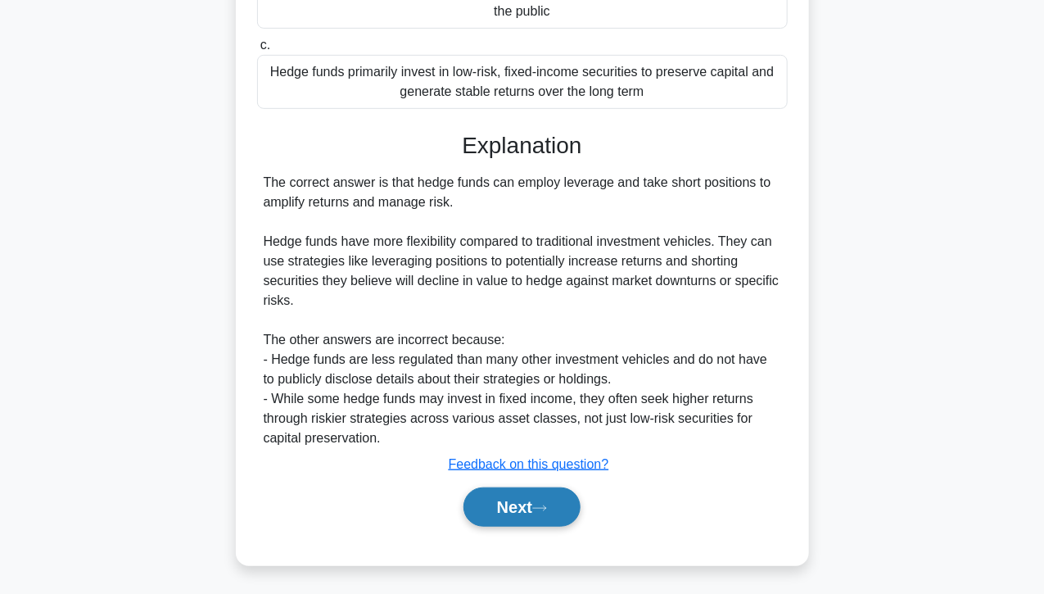
click at [534, 504] on button "Next" at bounding box center [521, 506] width 117 height 39
